Goal: Transaction & Acquisition: Subscribe to service/newsletter

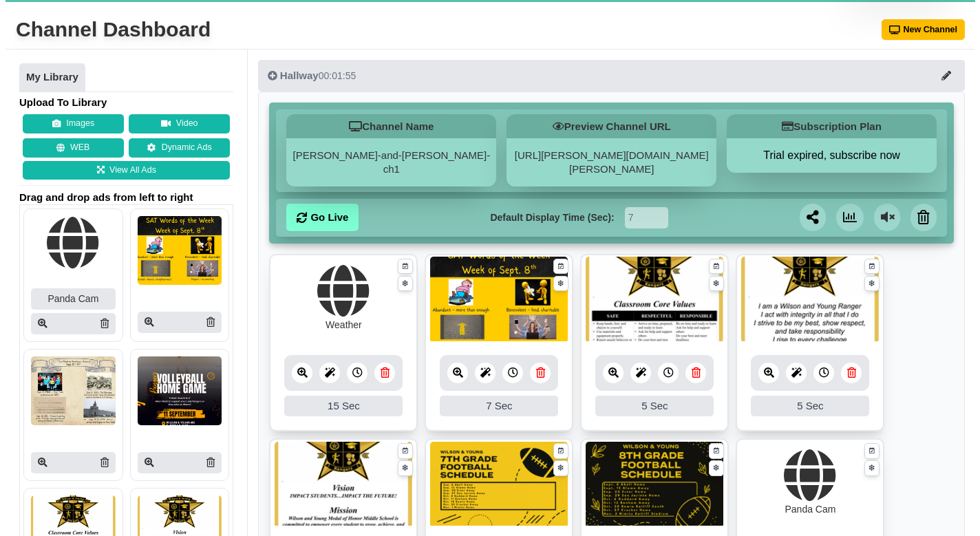
scroll to position [44, 0]
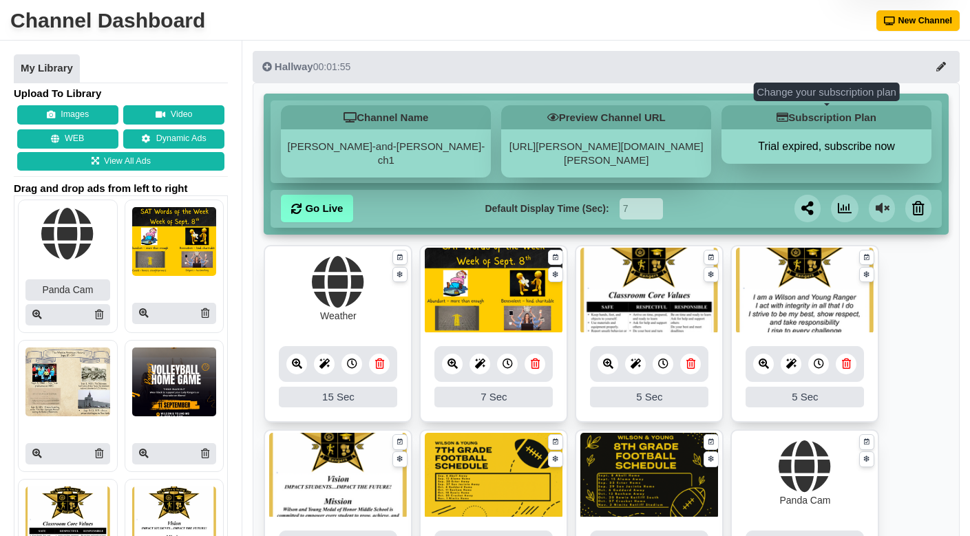
click at [854, 147] on button "Trial expired, subscribe now" at bounding box center [826, 147] width 210 height 14
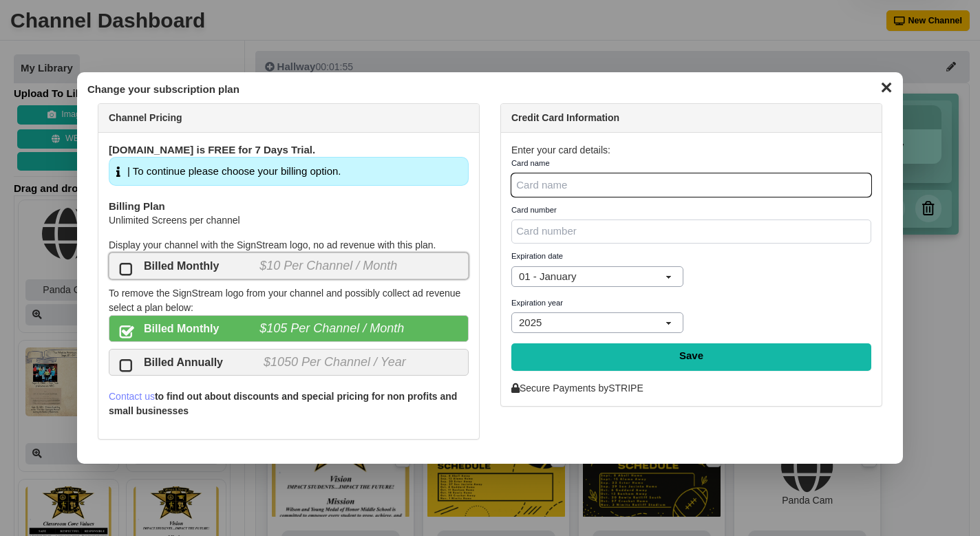
click at [218, 255] on label "Billed Monthly $10 Per Channel / Month" at bounding box center [289, 266] width 360 height 27
click at [0, 0] on input "Billed Monthly $10 Per Channel / Month" at bounding box center [0, 0] width 0 height 0
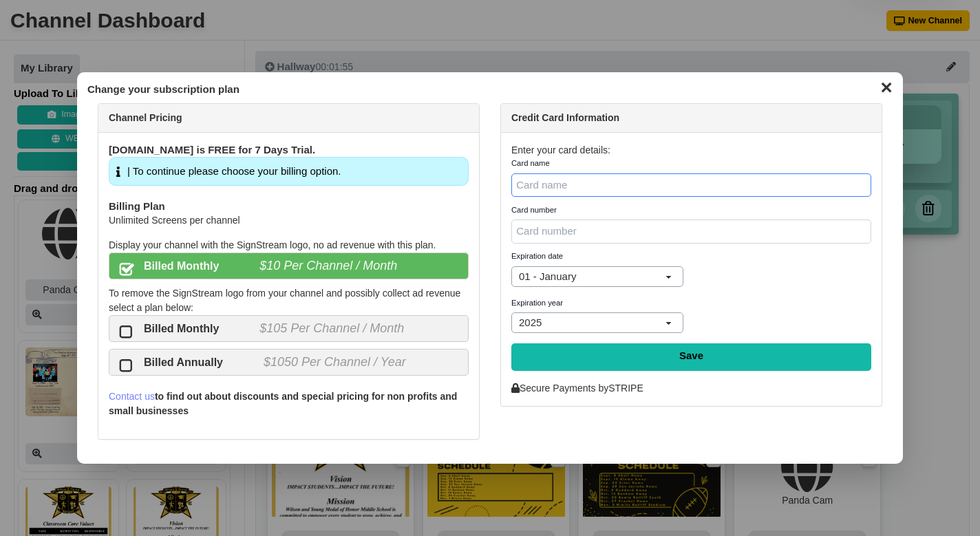
click at [598, 184] on input "* Card name" at bounding box center [691, 185] width 360 height 24
type input "Chime"
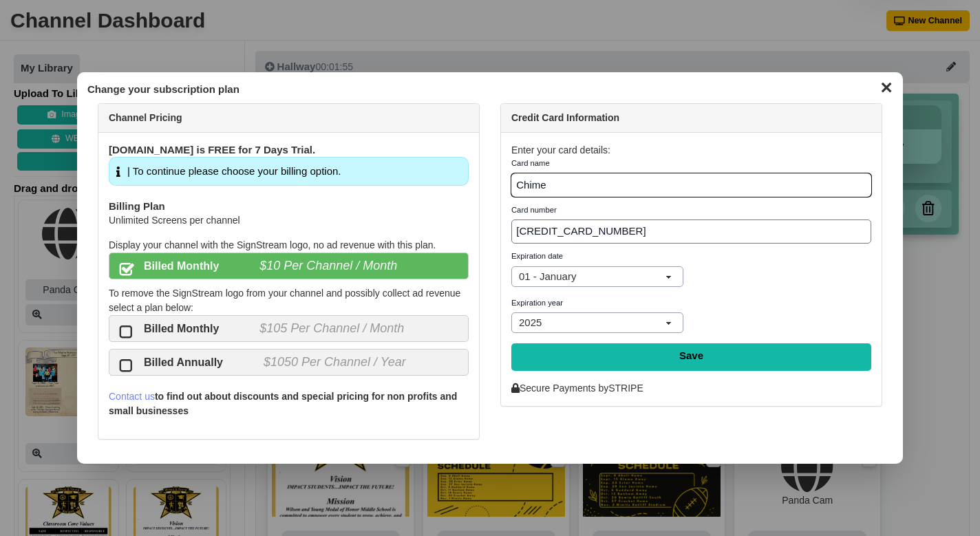
type input "4985-0311-9497-1186"
select select "03"
select select "2029"
click at [605, 356] on input "Save" at bounding box center [691, 358] width 360 height 28
type input "Saving..."
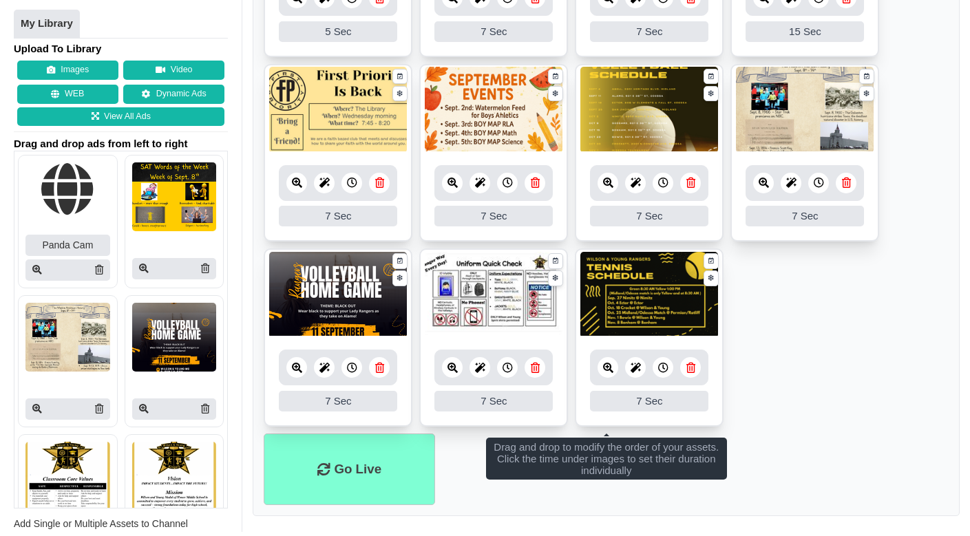
scroll to position [594, 0]
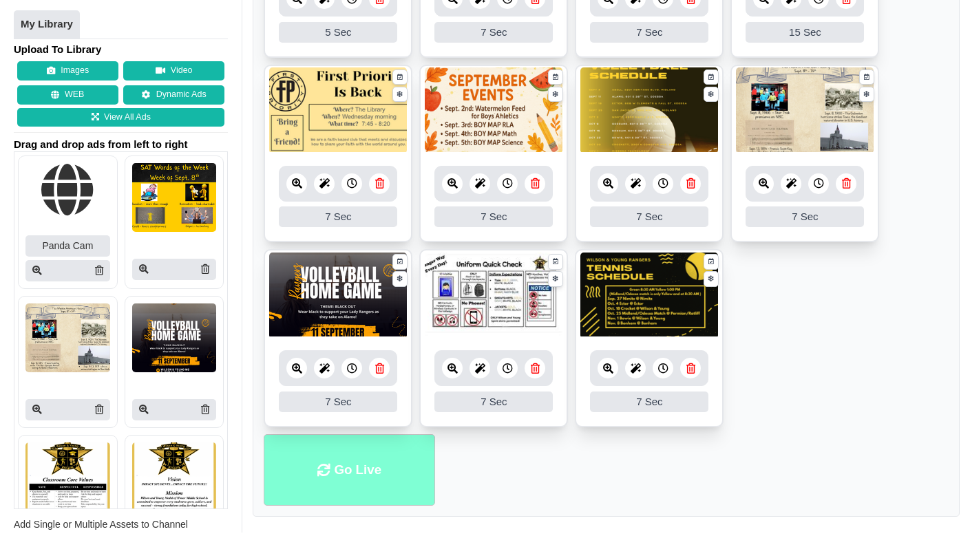
click at [370, 457] on li "Go Live" at bounding box center [349, 470] width 171 height 72
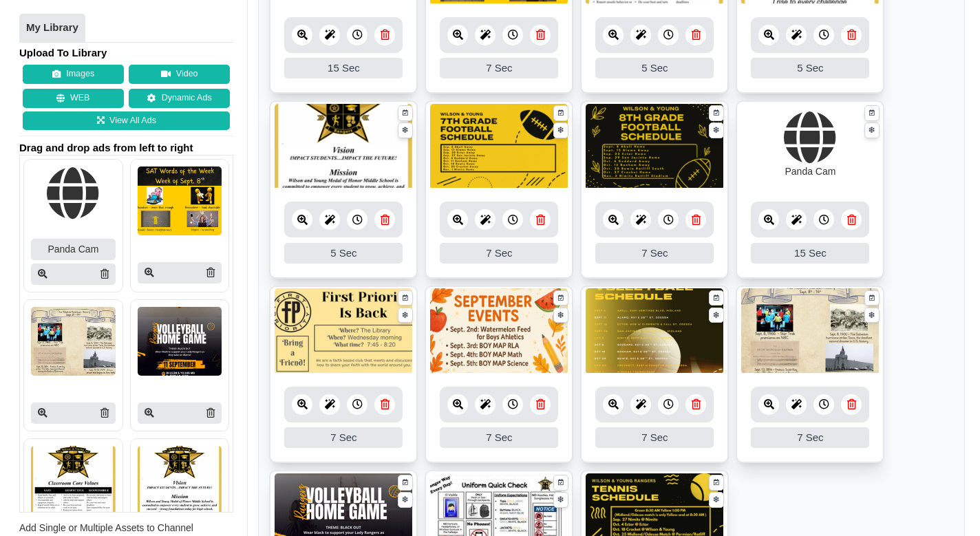
scroll to position [125, 0]
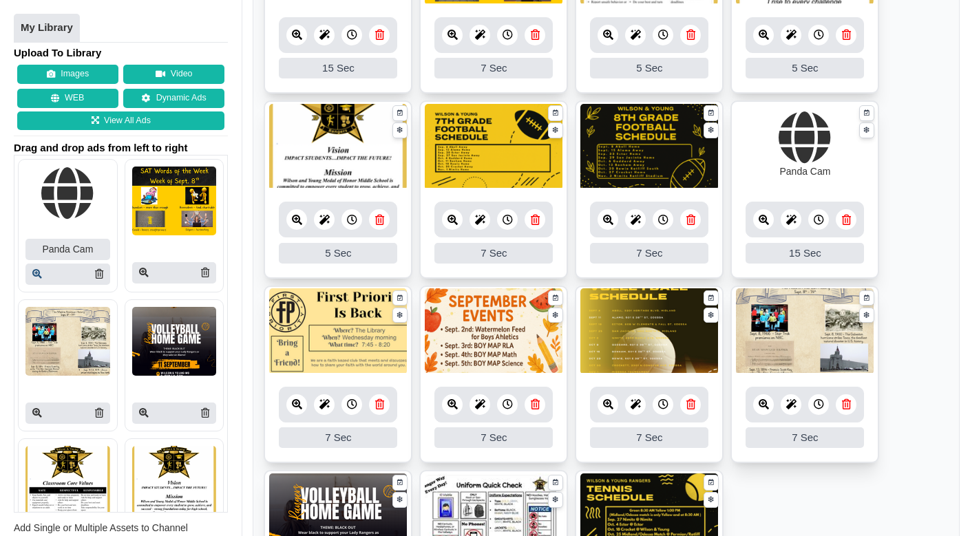
click at [37, 271] on icon at bounding box center [37, 275] width 10 height 10
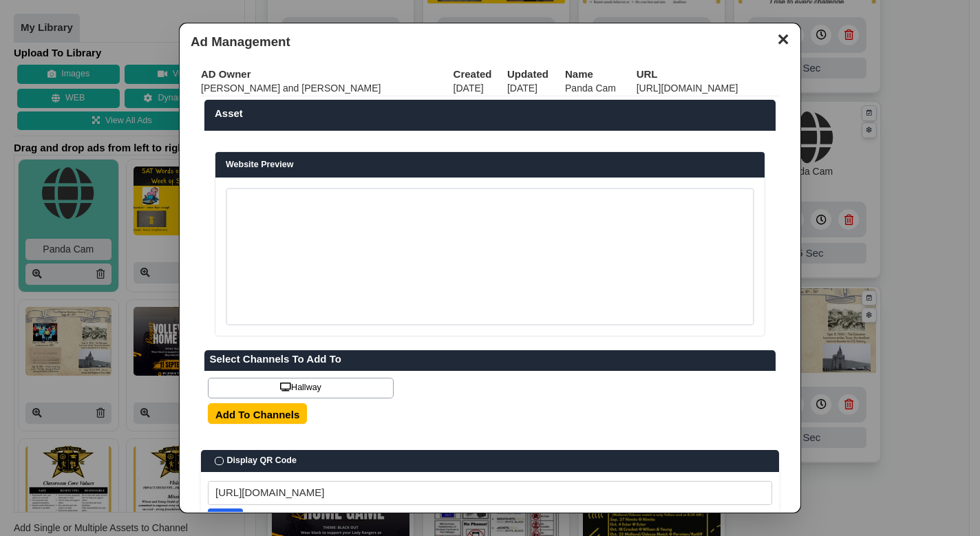
click at [637, 87] on td "https://www.youtube.com/embed/3szkFHfr6sA?autoplay=1&mute=1" at bounding box center [708, 88] width 143 height 14
click at [637, 88] on td "https://www.youtube.com/embed/3szkFHfr6sA?autoplay=1&mute=1" at bounding box center [708, 88] width 143 height 14
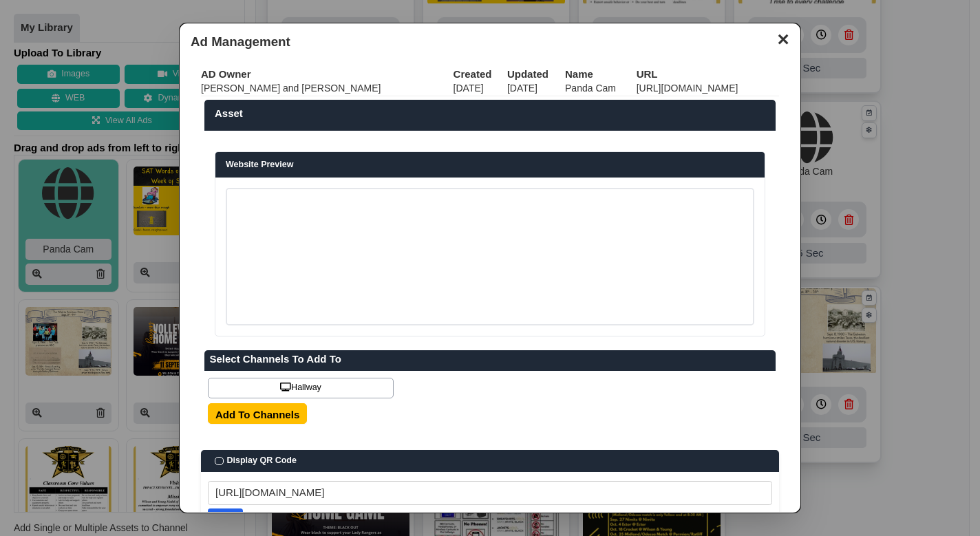
click at [637, 88] on td "https://www.youtube.com/embed/3szkFHfr6sA?autoplay=1&mute=1" at bounding box center [708, 88] width 143 height 14
click at [772, 41] on button "✕" at bounding box center [783, 38] width 27 height 21
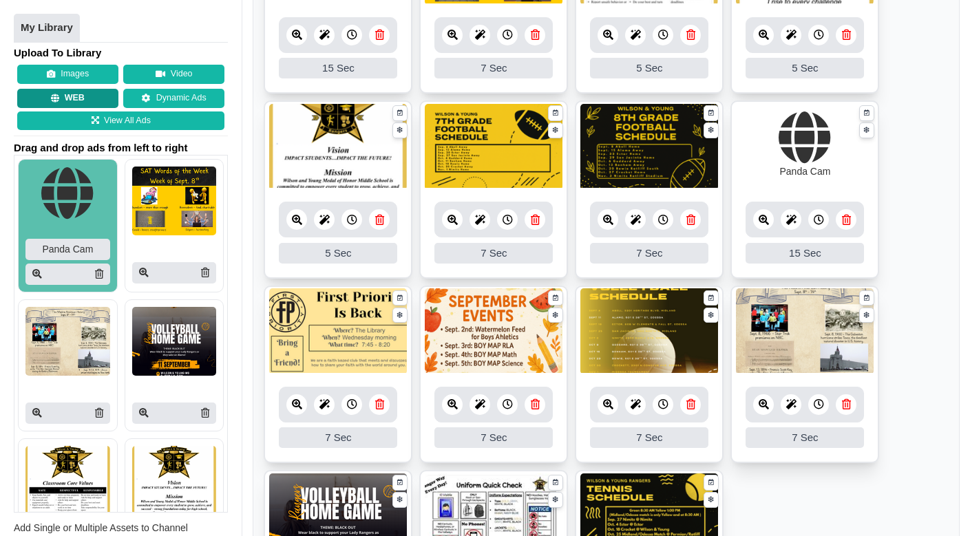
click at [87, 96] on button "WEB" at bounding box center [67, 98] width 101 height 19
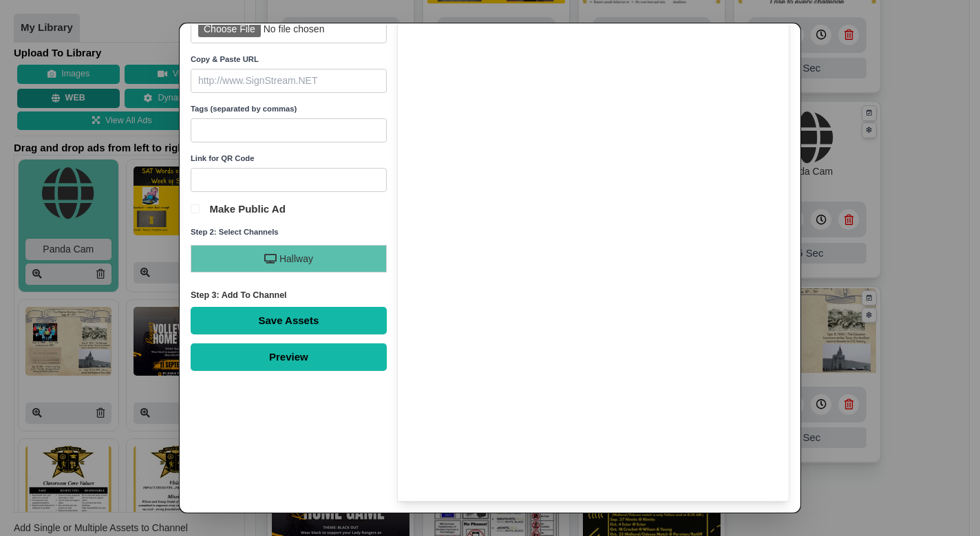
scroll to position [0, 0]
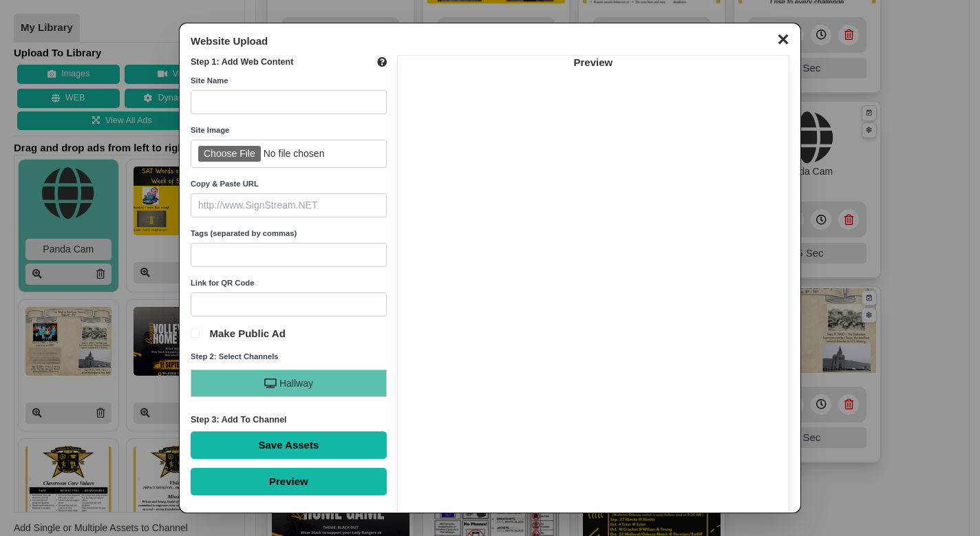
paste input "https://www.youtube.com/embed/3szkFHfr6sA?autoplay=1&mute=1"
click at [236, 209] on input "https://www.youtube.com/embed/3szkFHfr6sA?autoplay=1&mute=1" at bounding box center [289, 205] width 196 height 24
click at [234, 203] on input "https://www.youtube.com/embed/3szkFHfr6sA?autoplay=1&mute=1" at bounding box center [289, 205] width 196 height 24
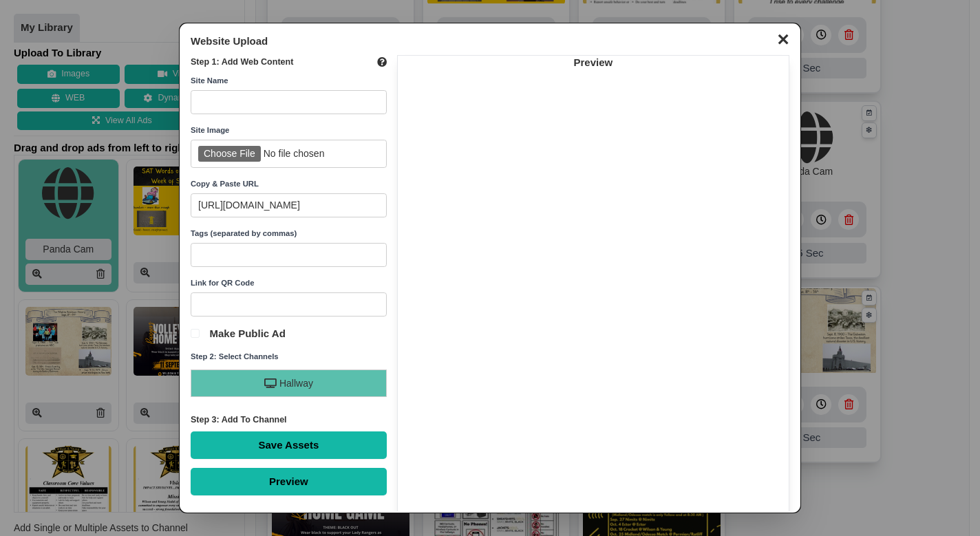
paste input "iYmvCUonukw"
type input "https://www.youtube.com/embed/iYmvCUonukw?autoplay=1&mute=1"
click at [286, 479] on div "Preview" at bounding box center [289, 482] width 196 height 28
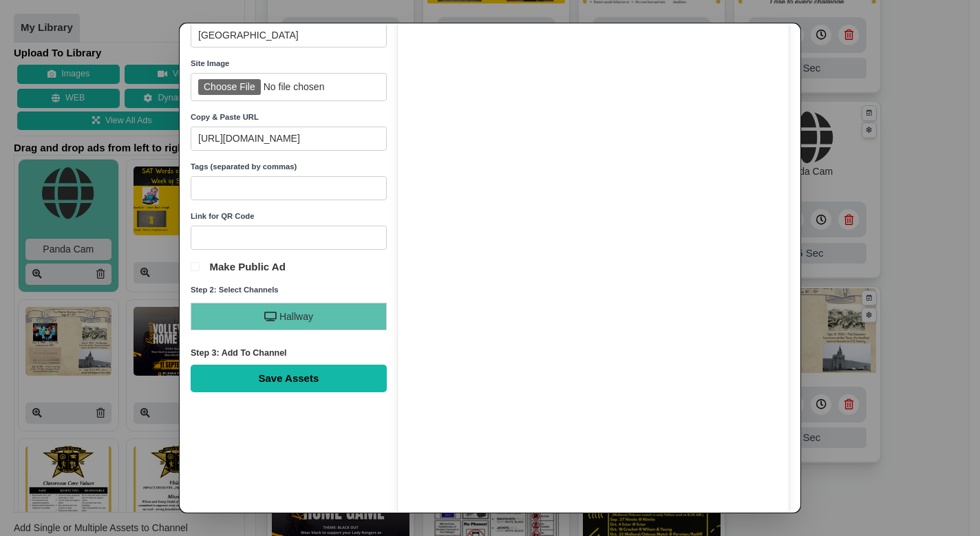
scroll to position [70, 0]
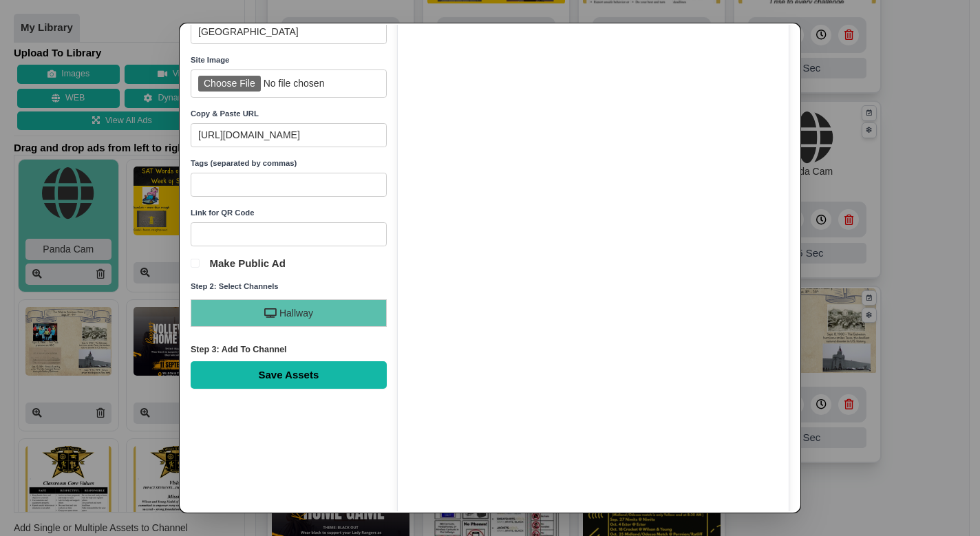
type input "Live Space Station"
click at [293, 377] on input "Save Assets" at bounding box center [289, 375] width 196 height 28
type input "Saving..."
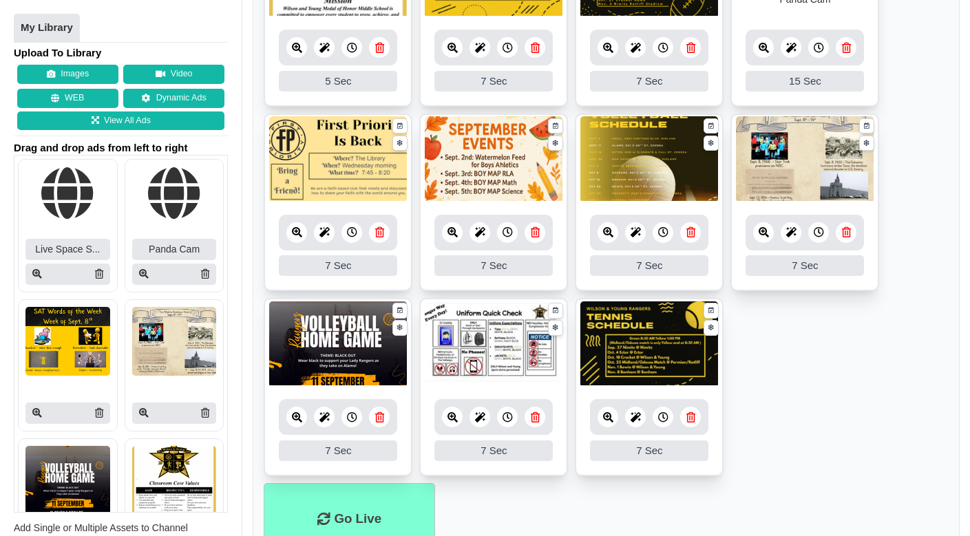
scroll to position [408, 0]
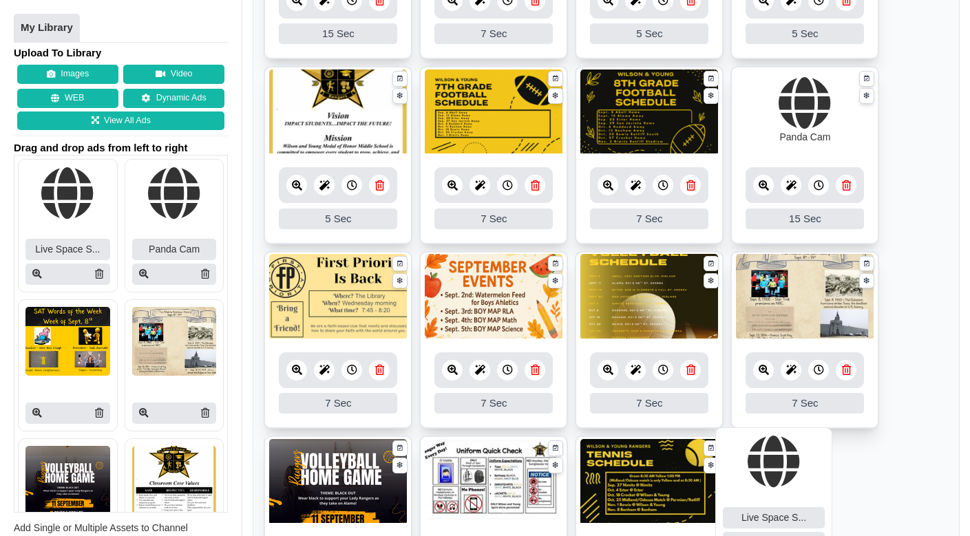
drag, startPoint x: 52, startPoint y: 184, endPoint x: 755, endPoint y: 456, distance: 752.8
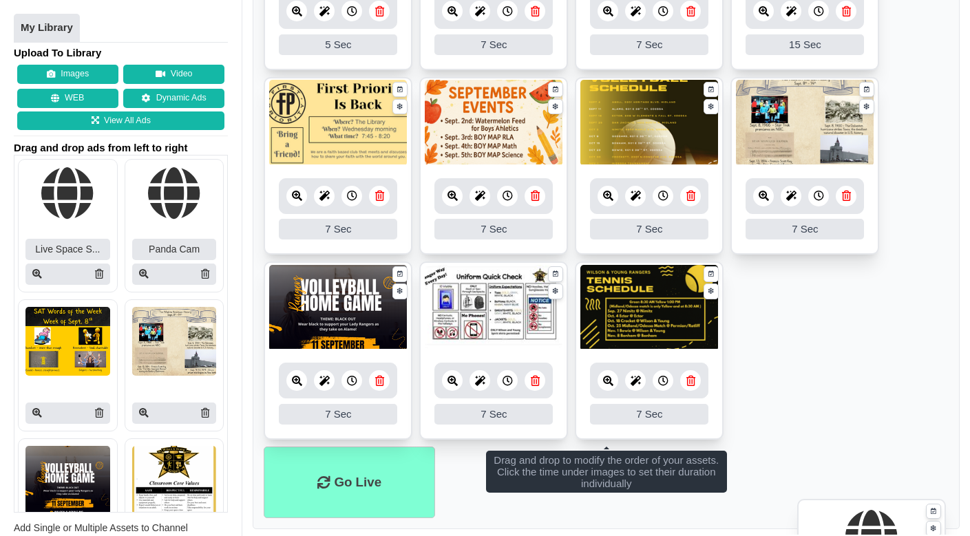
scroll to position [594, 0]
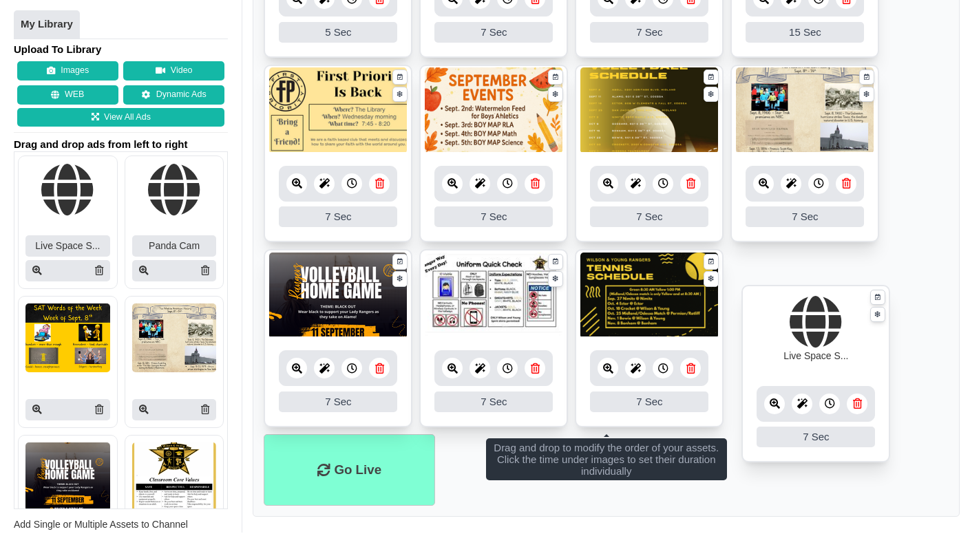
drag, startPoint x: 348, startPoint y: 103, endPoint x: 826, endPoint y: 337, distance: 531.7
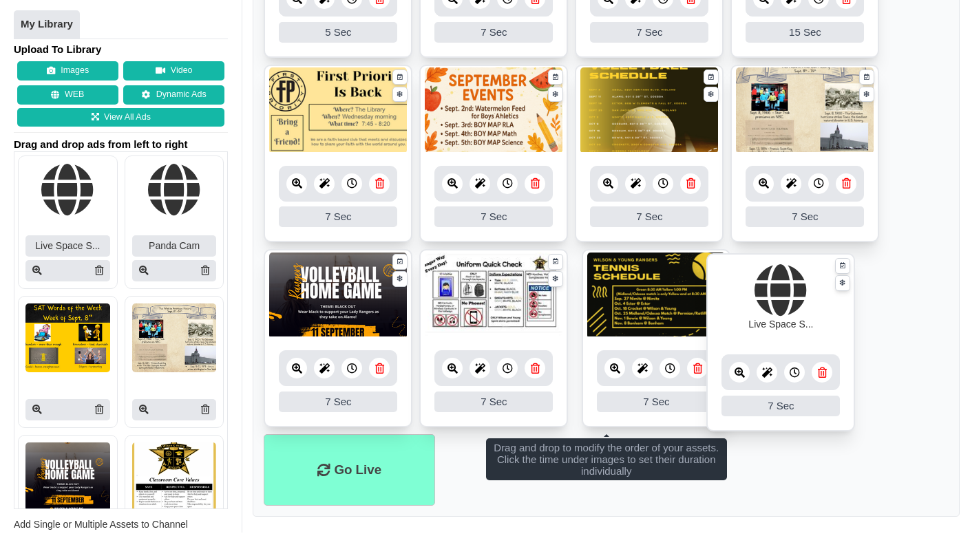
drag, startPoint x: 355, startPoint y: 286, endPoint x: 797, endPoint y: 290, distance: 442.0
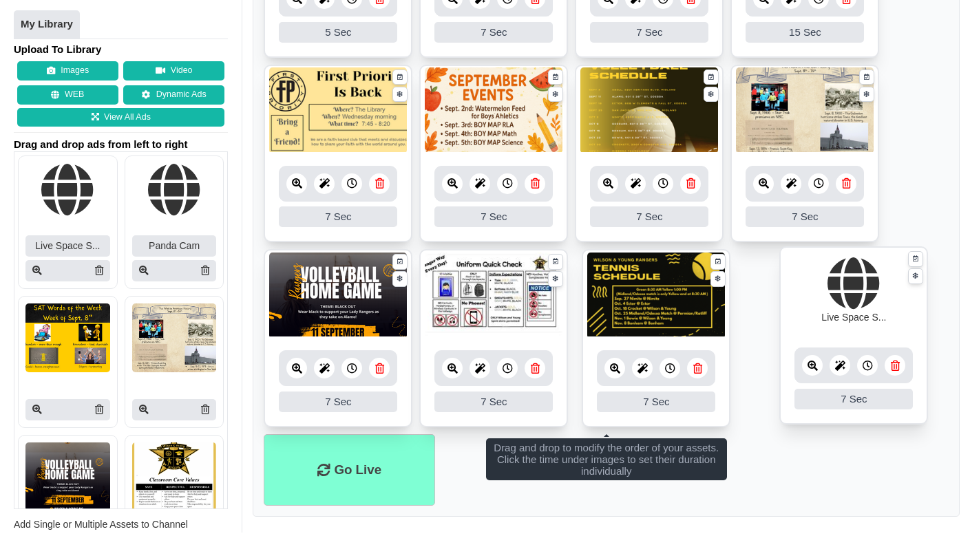
drag, startPoint x: 660, startPoint y: 308, endPoint x: 864, endPoint y: 305, distance: 204.5
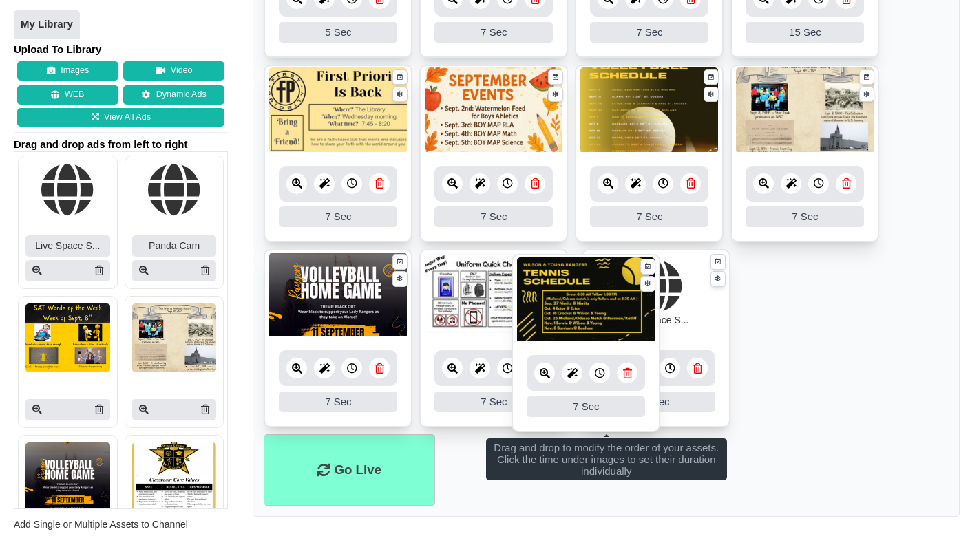
drag, startPoint x: 827, startPoint y: 299, endPoint x: 604, endPoint y: 304, distance: 223.1
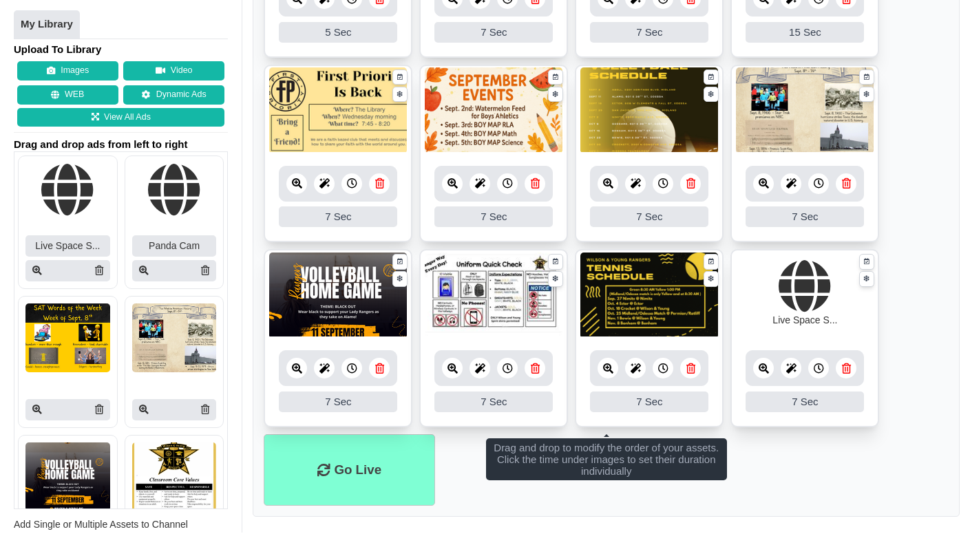
click at [377, 363] on icon at bounding box center [379, 368] width 9 height 10
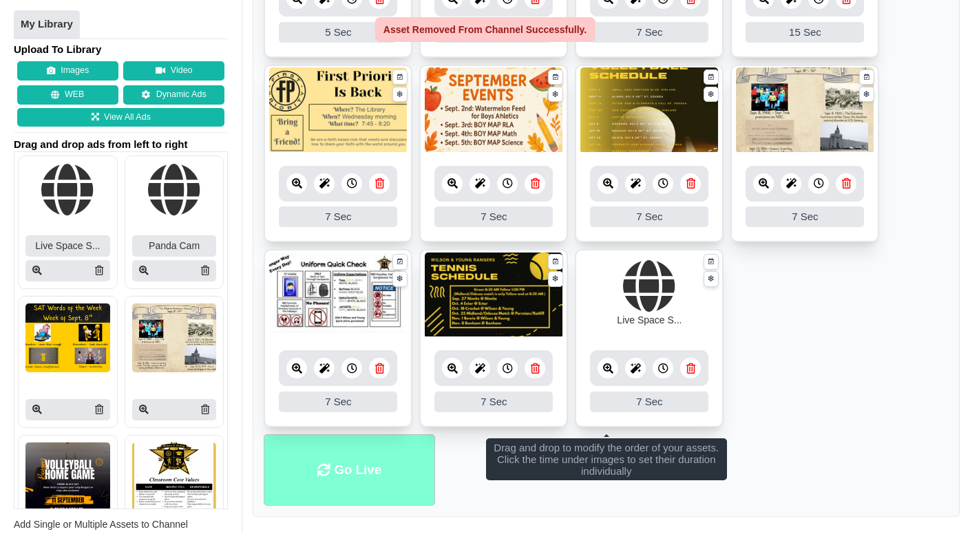
click at [361, 441] on li "Go Live" at bounding box center [349, 470] width 171 height 72
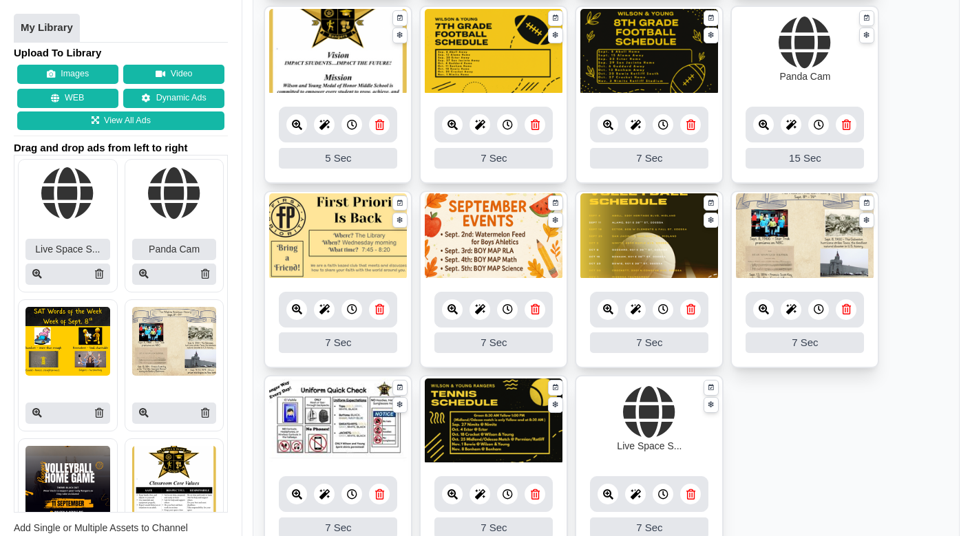
scroll to position [472, 0]
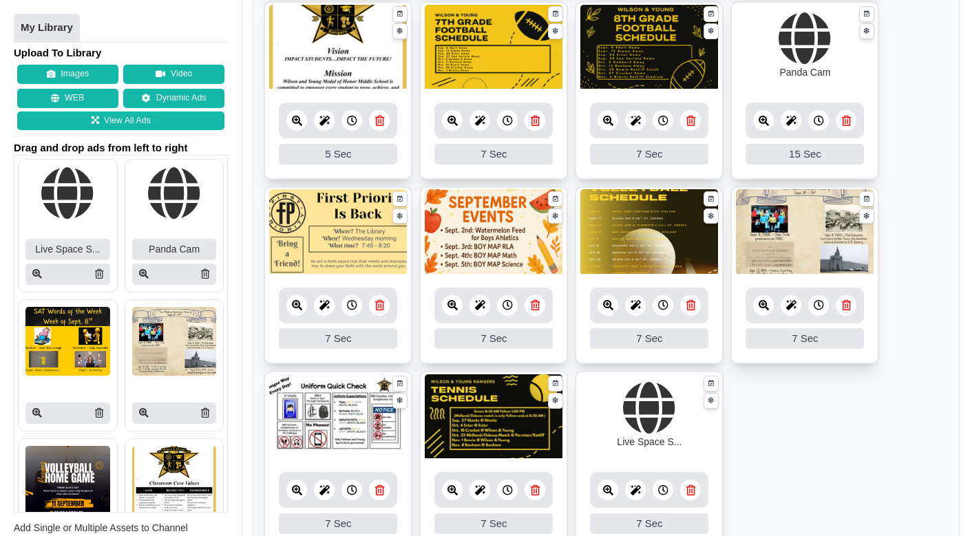
click at [666, 485] on icon at bounding box center [663, 490] width 10 height 10
click at [683, 514] on input "8" at bounding box center [641, 525] width 103 height 23
click at [683, 514] on input "9" at bounding box center [641, 525] width 103 height 23
click at [683, 514] on input "10" at bounding box center [641, 525] width 103 height 23
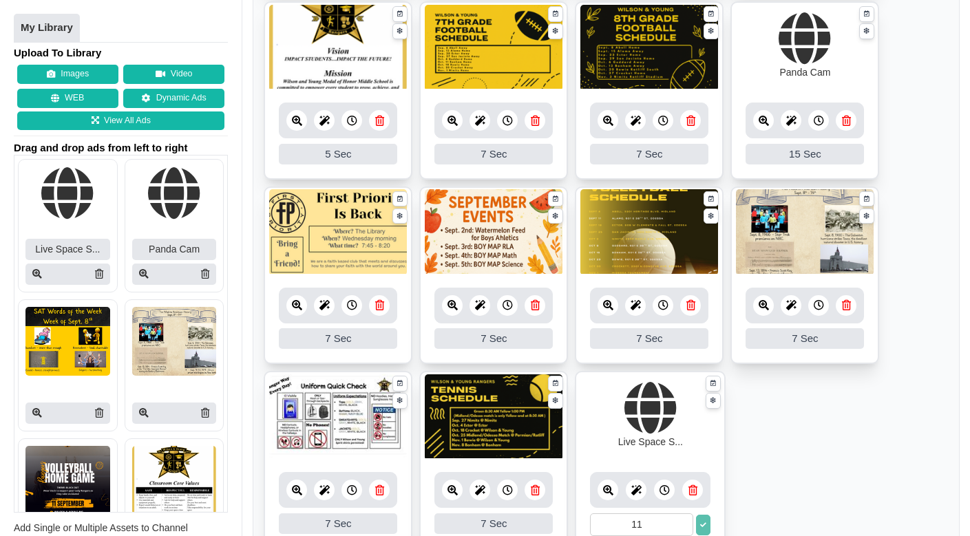
click at [683, 514] on input "11" at bounding box center [641, 525] width 103 height 23
click at [683, 514] on input "12" at bounding box center [641, 525] width 103 height 23
click at [683, 514] on input "13" at bounding box center [641, 525] width 103 height 23
click at [683, 514] on input "14" at bounding box center [641, 525] width 103 height 23
type input "15"
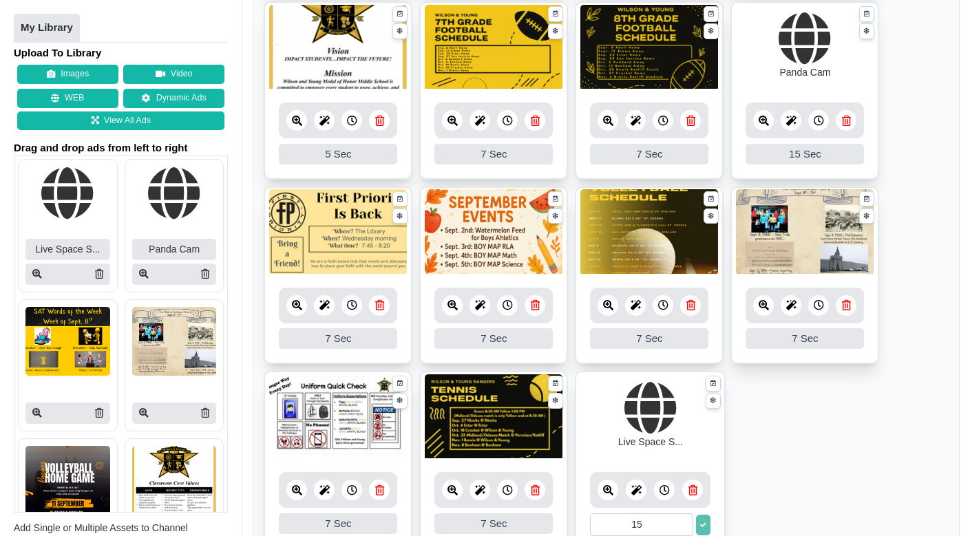
click at [683, 514] on input "15" at bounding box center [641, 525] width 103 height 23
click at [705, 523] on icon at bounding box center [703, 526] width 6 height 6
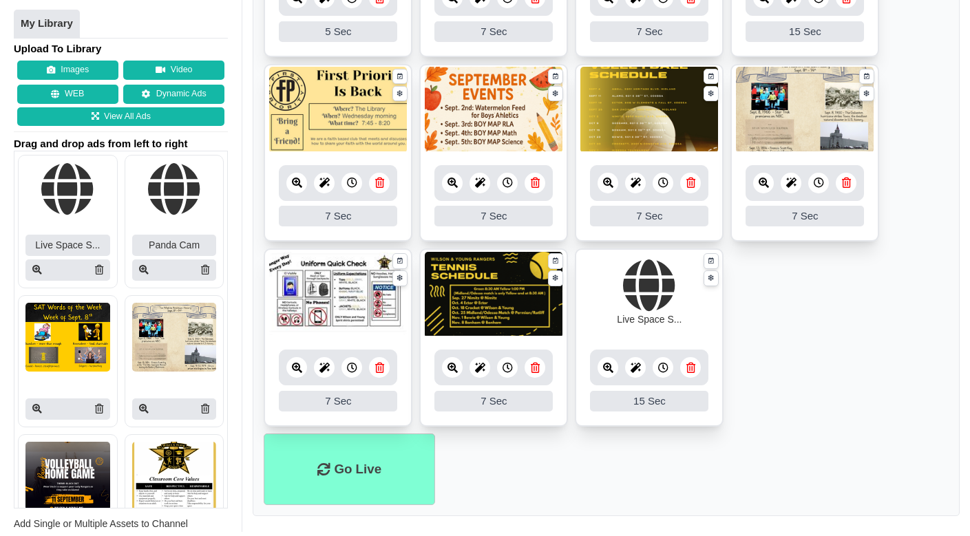
scroll to position [594, 0]
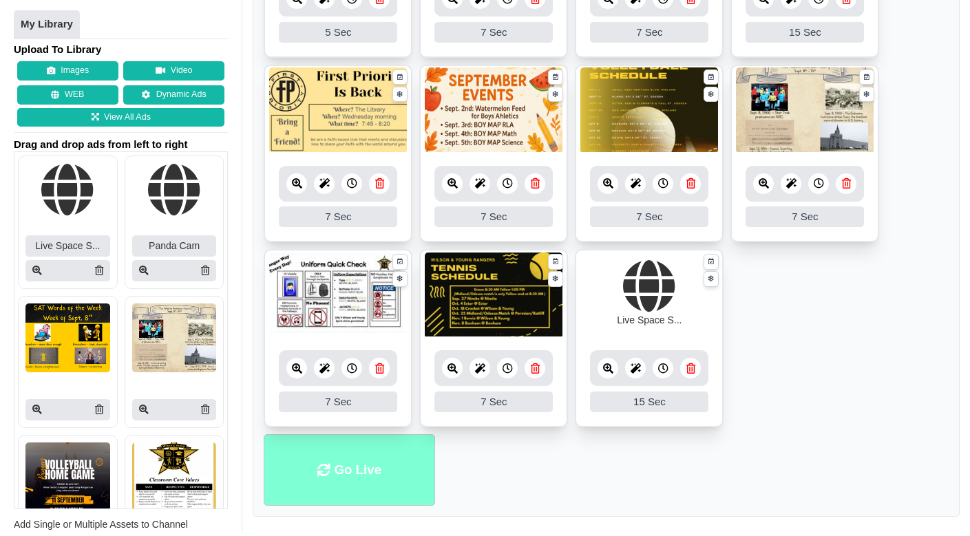
click at [342, 480] on li "Go Live" at bounding box center [349, 470] width 171 height 72
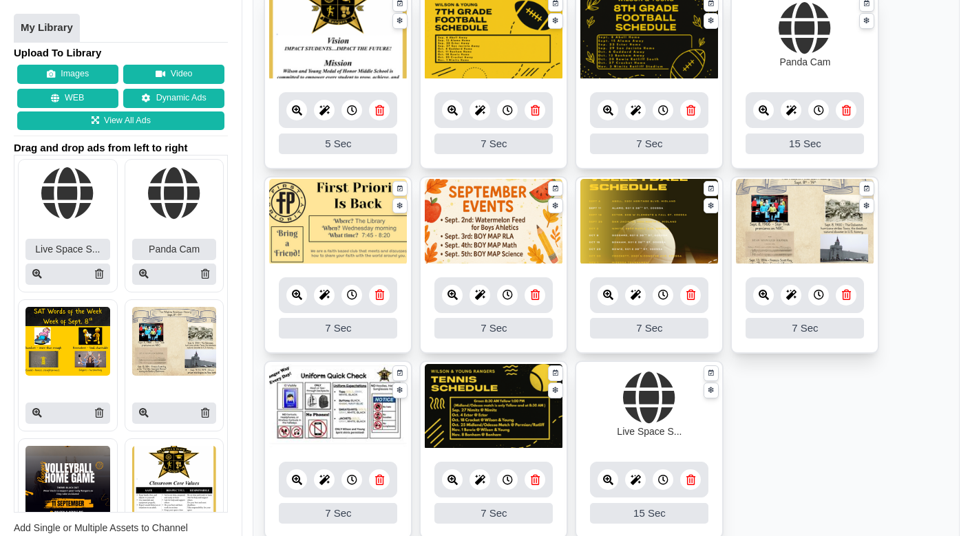
scroll to position [482, 0]
click at [905, 249] on ul "Weather 15 15 Sec Fade In Scale In Swirl In Slide In Slide Elliptic Roll In Swi…" at bounding box center [606, 176] width 685 height 739
